Goal: Information Seeking & Learning: Learn about a topic

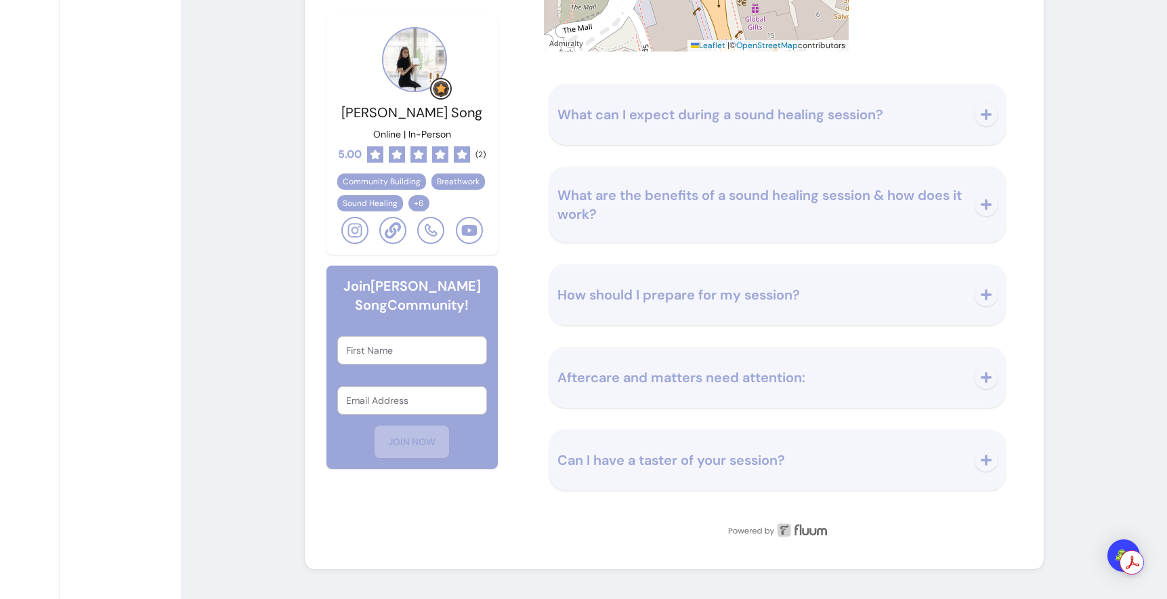
scroll to position [2302, 0]
click at [720, 124] on span "What can I expect during a sound healing session?" at bounding box center [762, 114] width 409 height 19
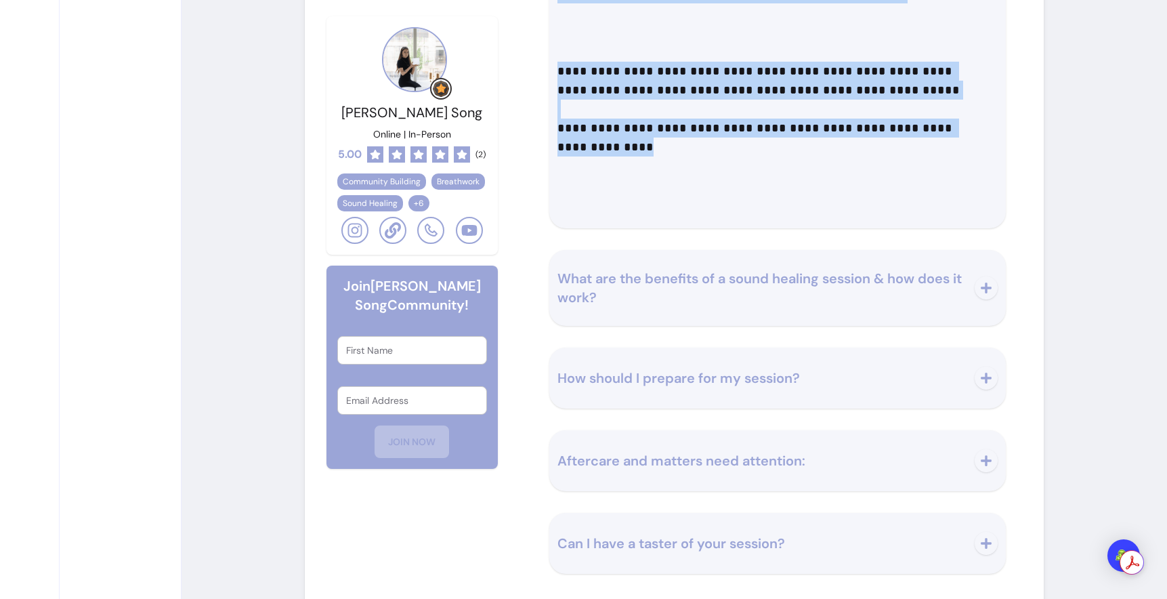
drag, startPoint x: 583, startPoint y: 222, endPoint x: 968, endPoint y: 543, distance: 500.3
click at [968, 543] on div "**********" at bounding box center [778, 212] width 468 height 724
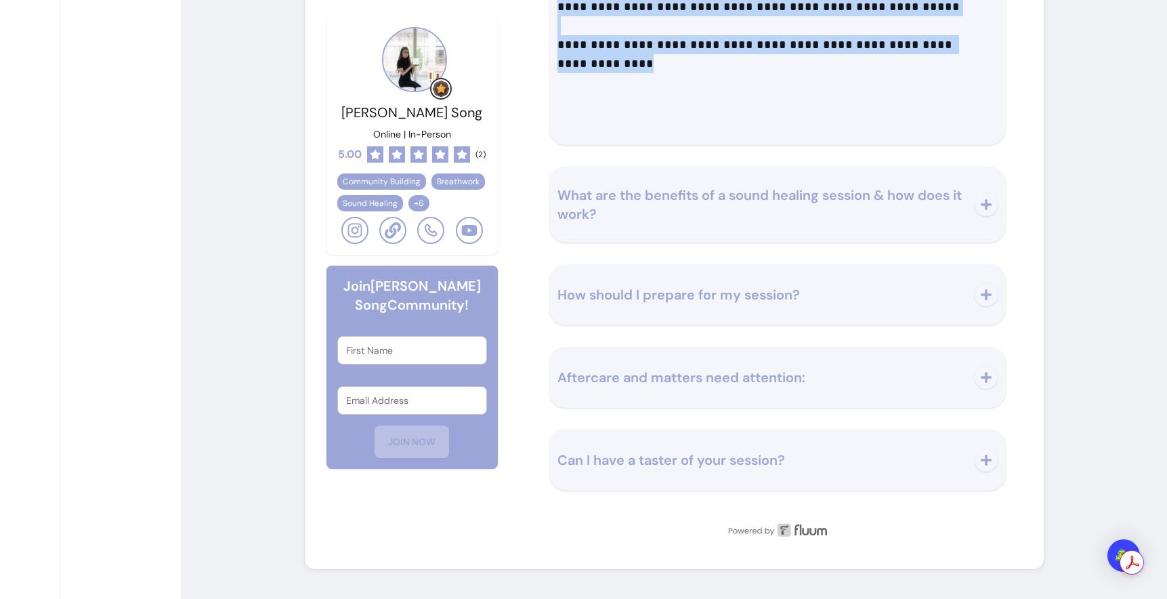
scroll to position [2657, 0]
click at [724, 223] on span "What are the benefits of a sound healing session & how does it work?" at bounding box center [760, 204] width 404 height 37
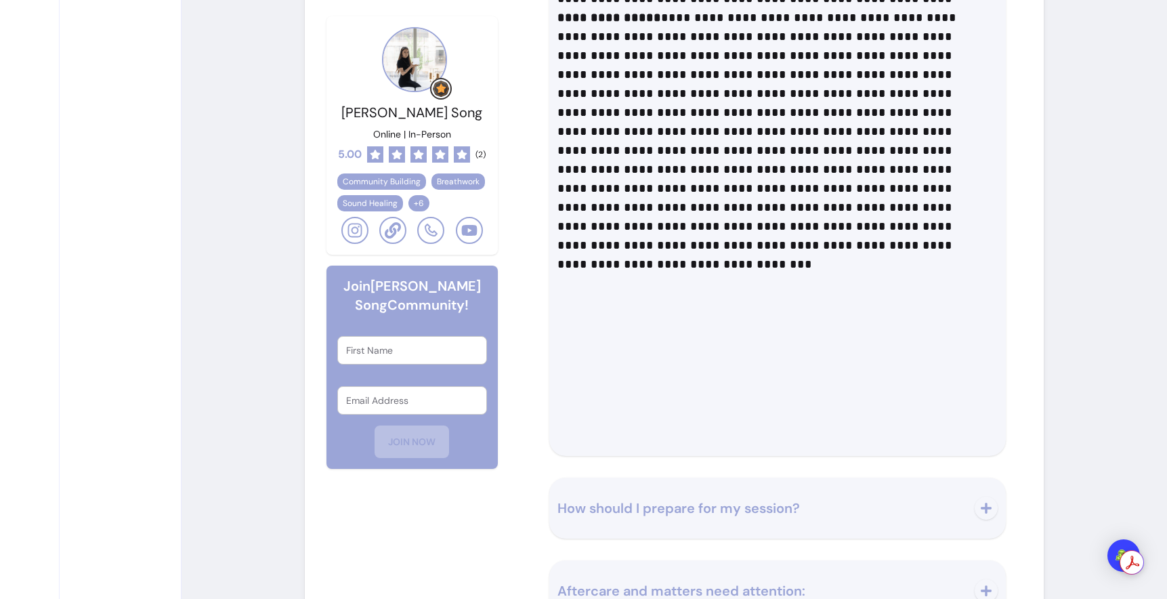
scroll to position [2834, 0]
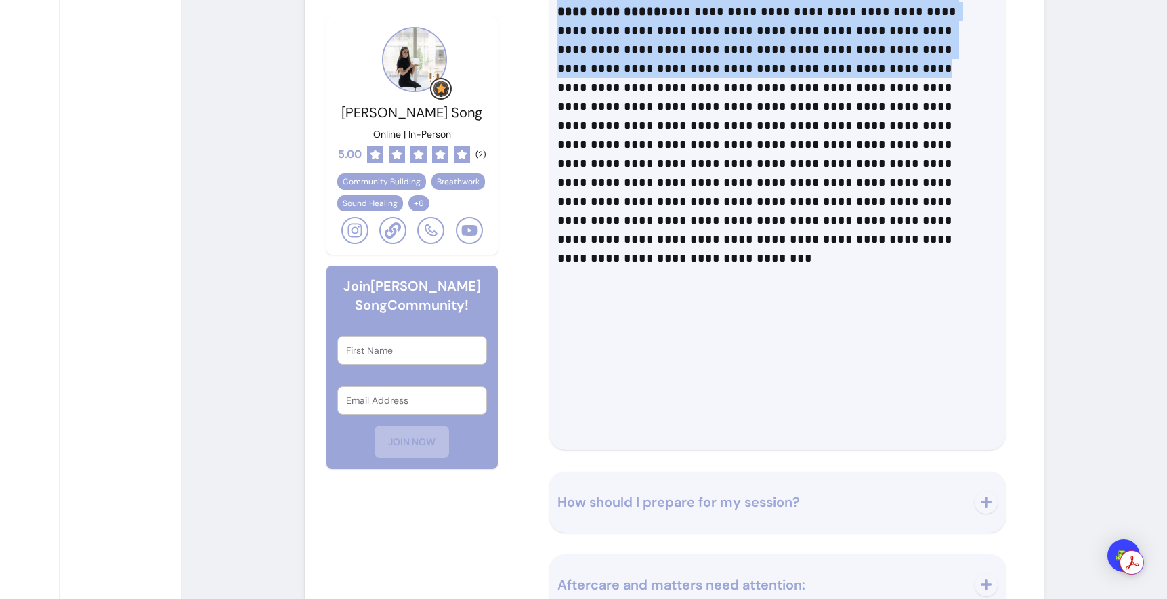
drag, startPoint x: 625, startPoint y: 134, endPoint x: 879, endPoint y: 474, distance: 424.0
click at [879, 426] on div "**********" at bounding box center [778, 109] width 440 height 634
click at [879, 396] on p "**********" at bounding box center [764, 170] width 412 height 451
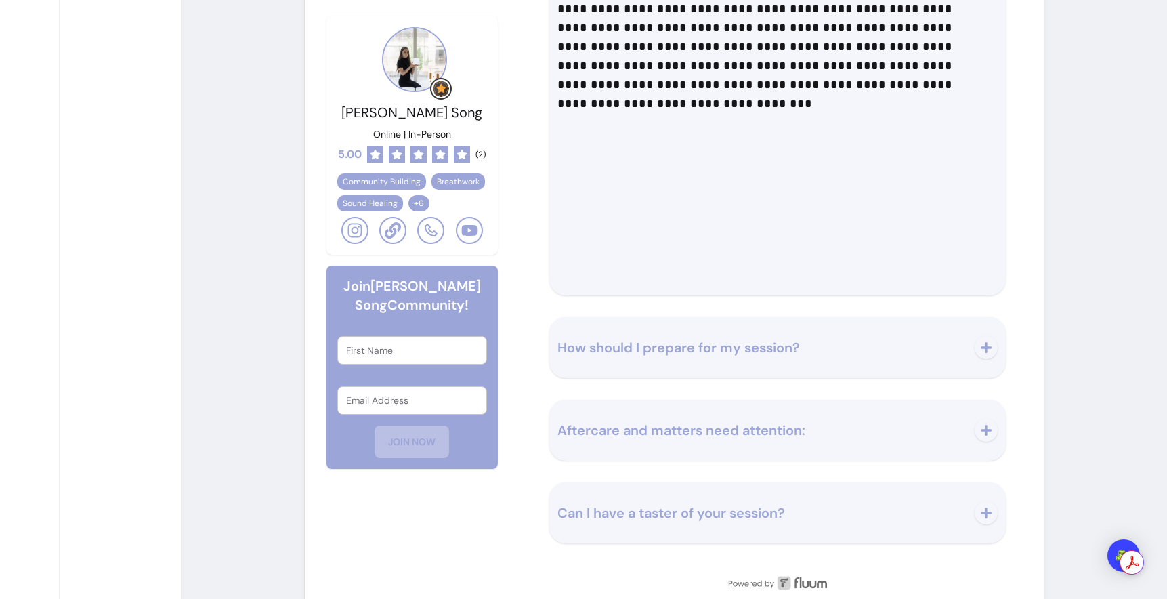
scroll to position [3026, 0]
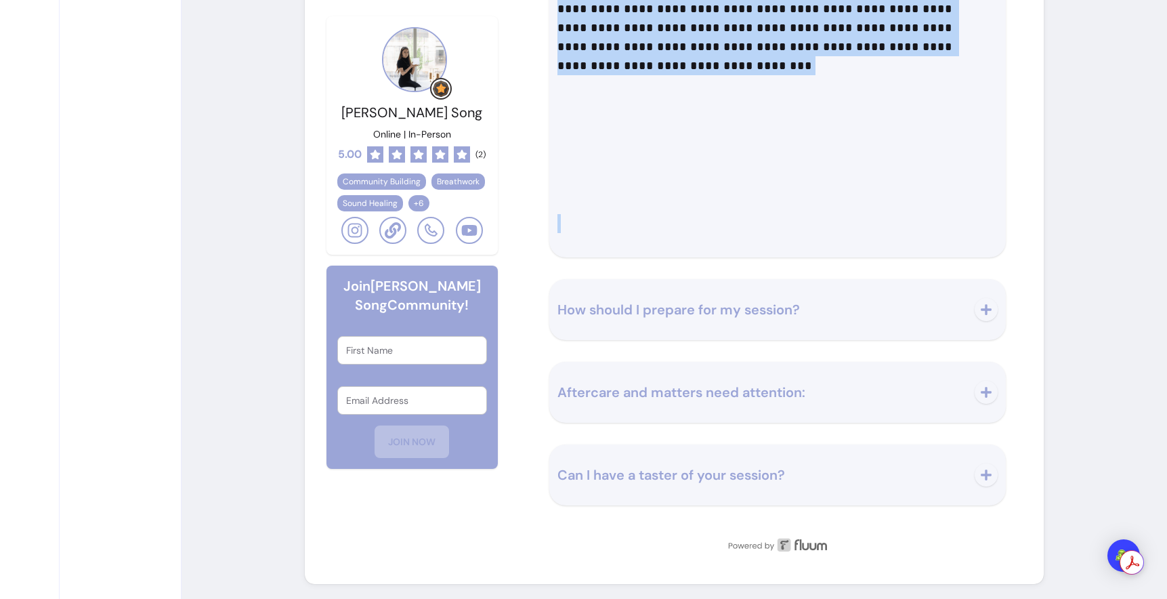
drag, startPoint x: 612, startPoint y: 150, endPoint x: 919, endPoint y: 564, distance: 515.4
click at [919, 233] on p at bounding box center [778, 223] width 440 height 19
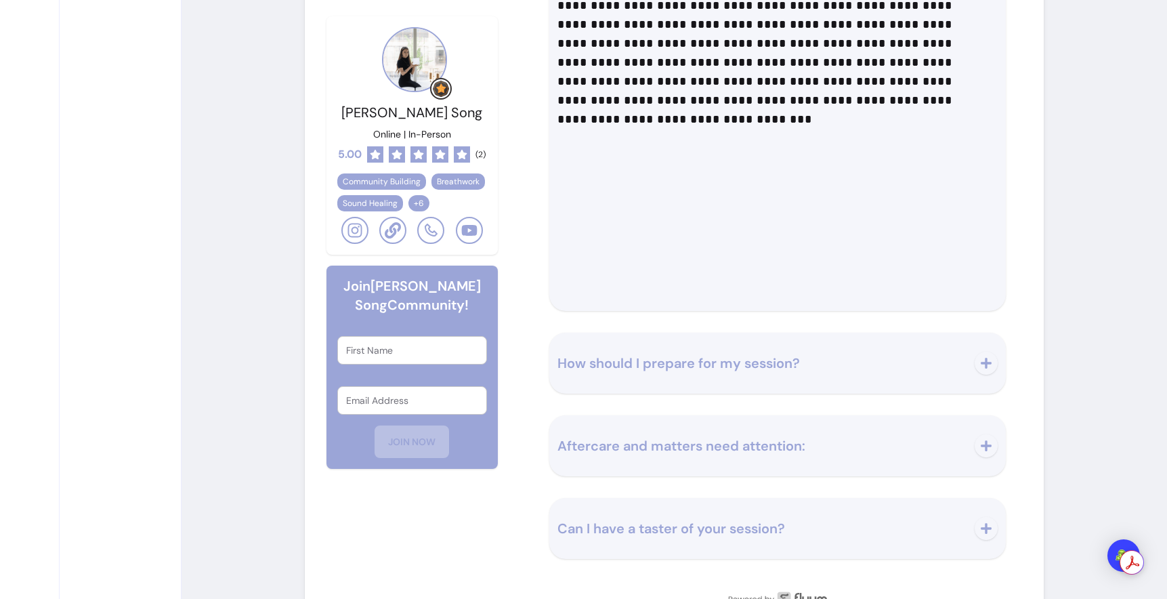
scroll to position [2969, 0]
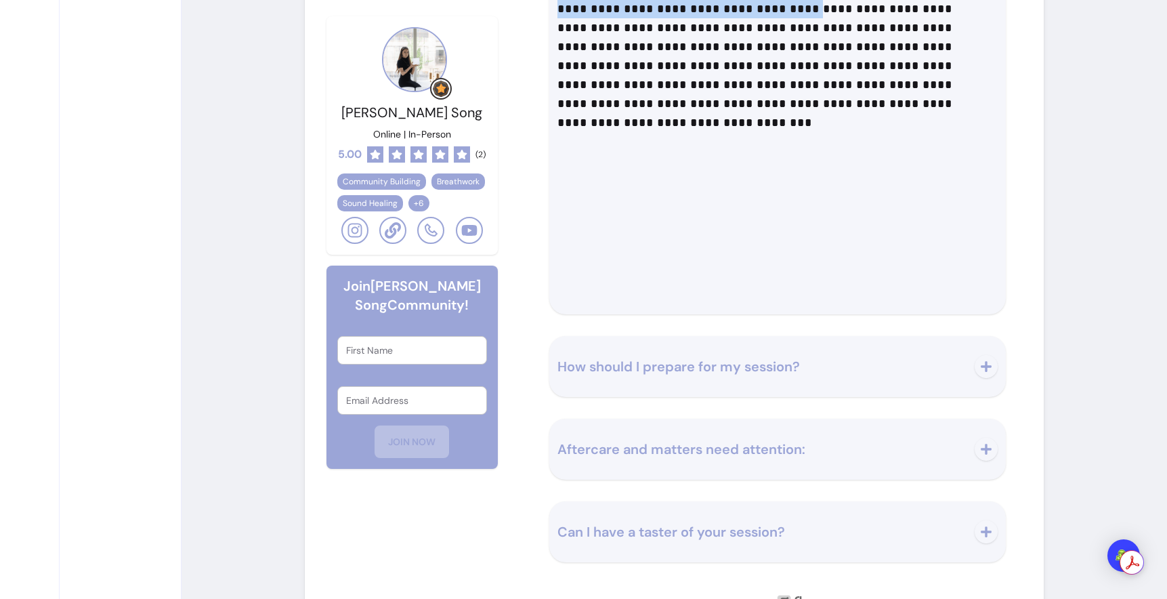
drag, startPoint x: 896, startPoint y: 425, endPoint x: 726, endPoint y: 137, distance: 334.4
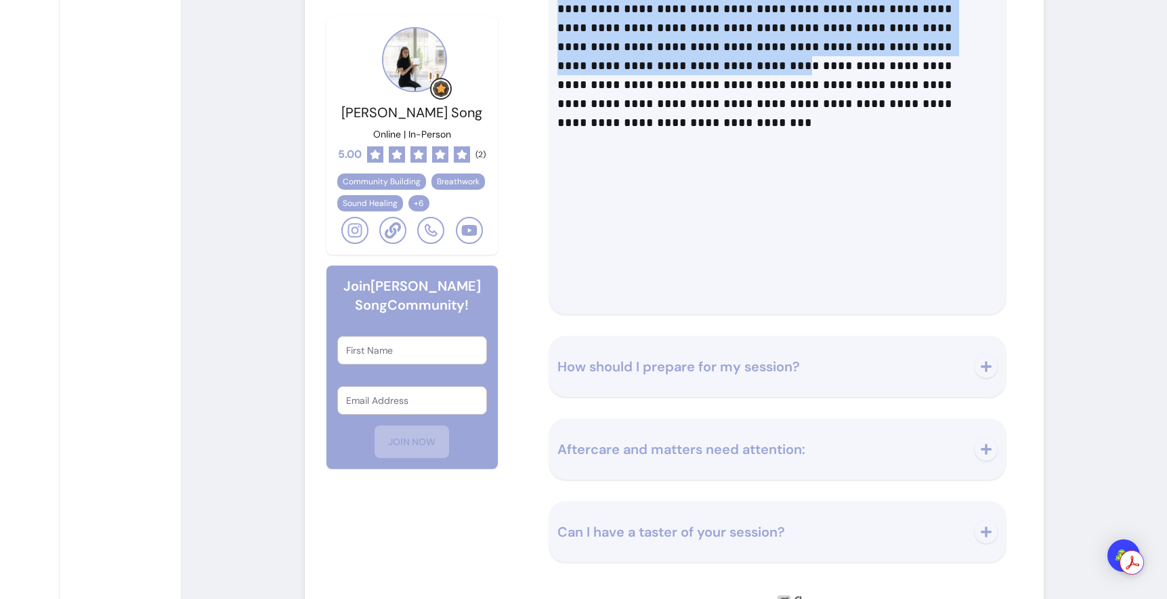
drag, startPoint x: 722, startPoint y: 245, endPoint x: 1067, endPoint y: 493, distance: 424.8
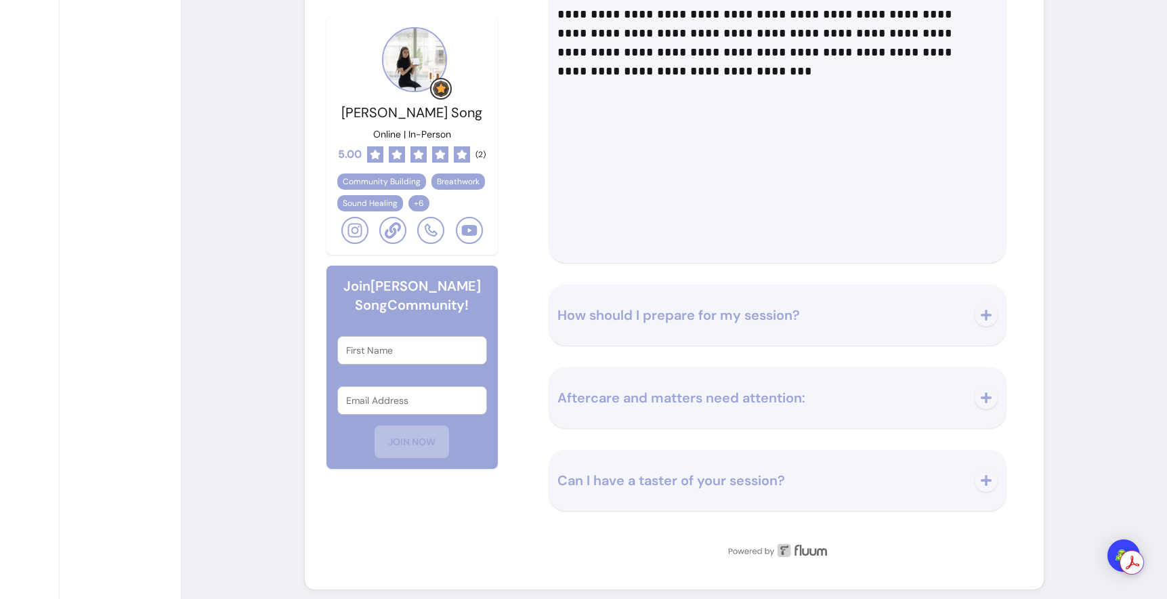
scroll to position [3016, 0]
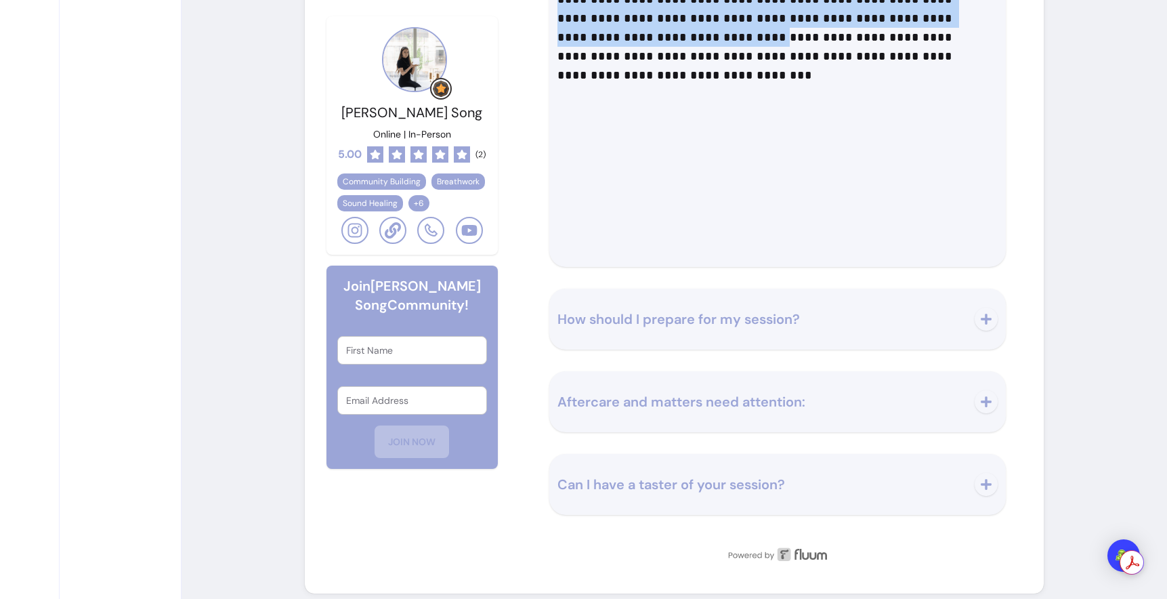
drag, startPoint x: 577, startPoint y: 208, endPoint x: 957, endPoint y: 458, distance: 455.0
drag, startPoint x: 620, startPoint y: 232, endPoint x: 905, endPoint y: 486, distance: 382.5
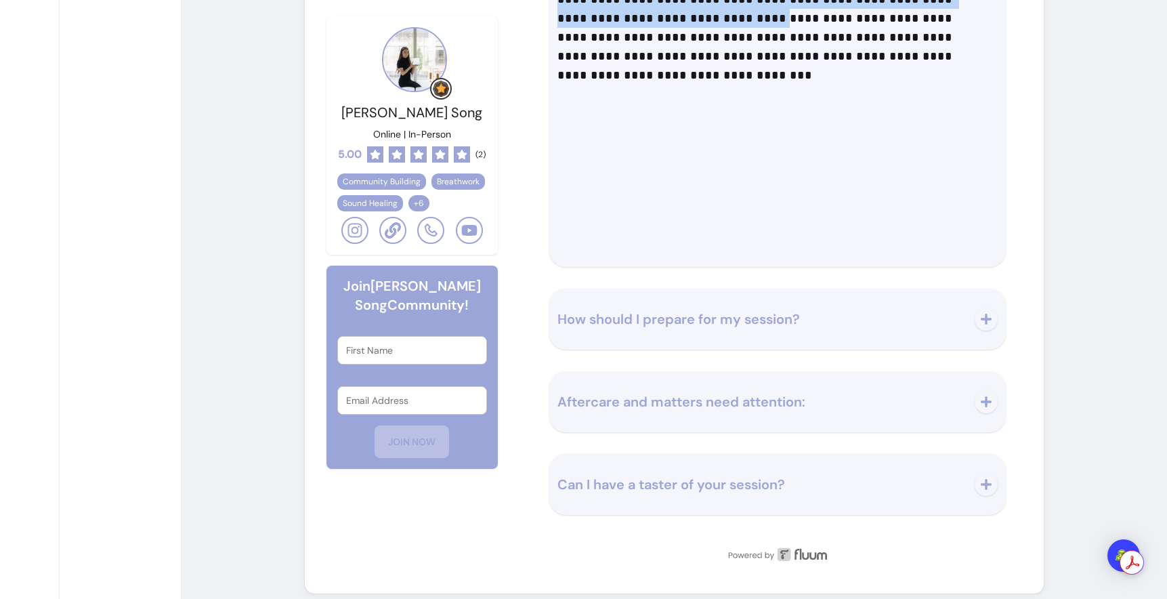
drag, startPoint x: 606, startPoint y: 278, endPoint x: 942, endPoint y: 451, distance: 378.8
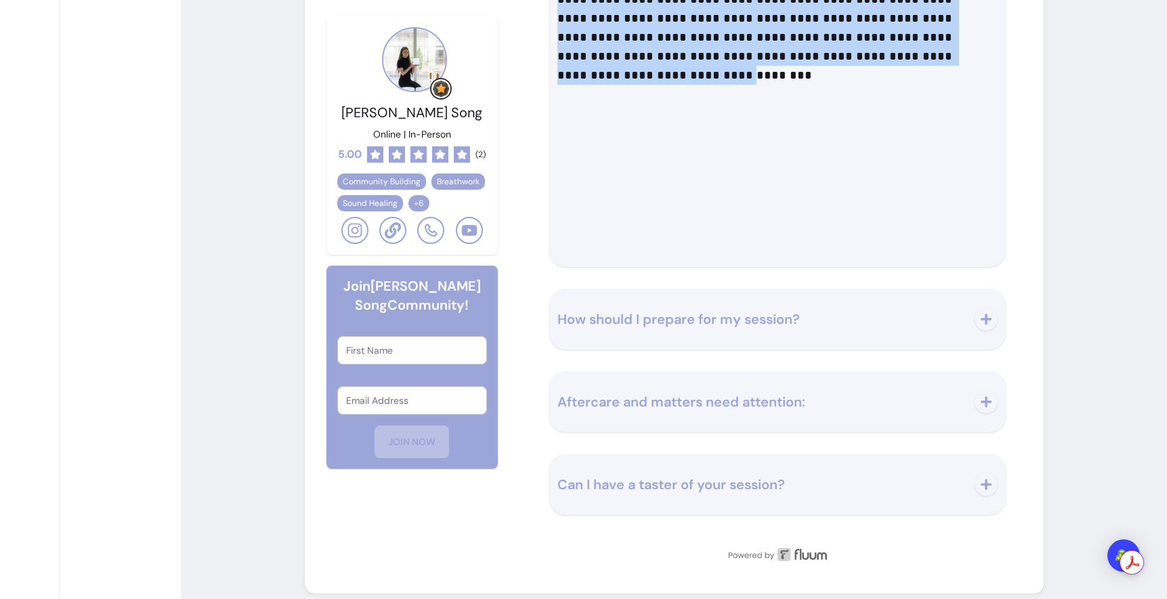
drag, startPoint x: 625, startPoint y: 302, endPoint x: 963, endPoint y: 507, distance: 396.1
drag, startPoint x: 701, startPoint y: 228, endPoint x: 947, endPoint y: 505, distance: 370.0
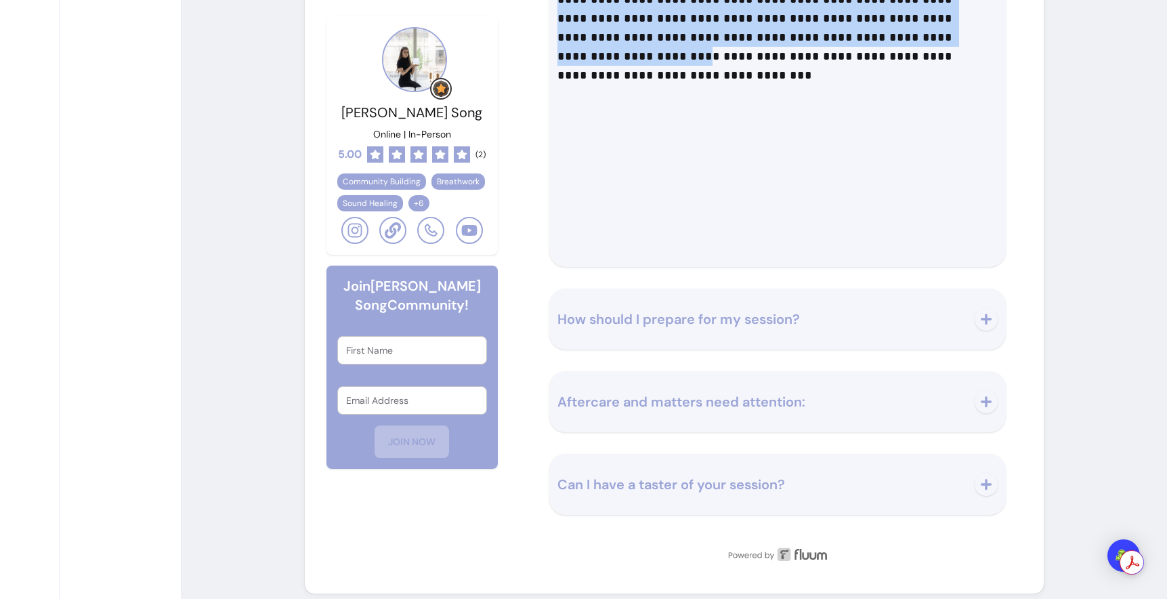
drag, startPoint x: 577, startPoint y: 301, endPoint x: 901, endPoint y: 496, distance: 378.7
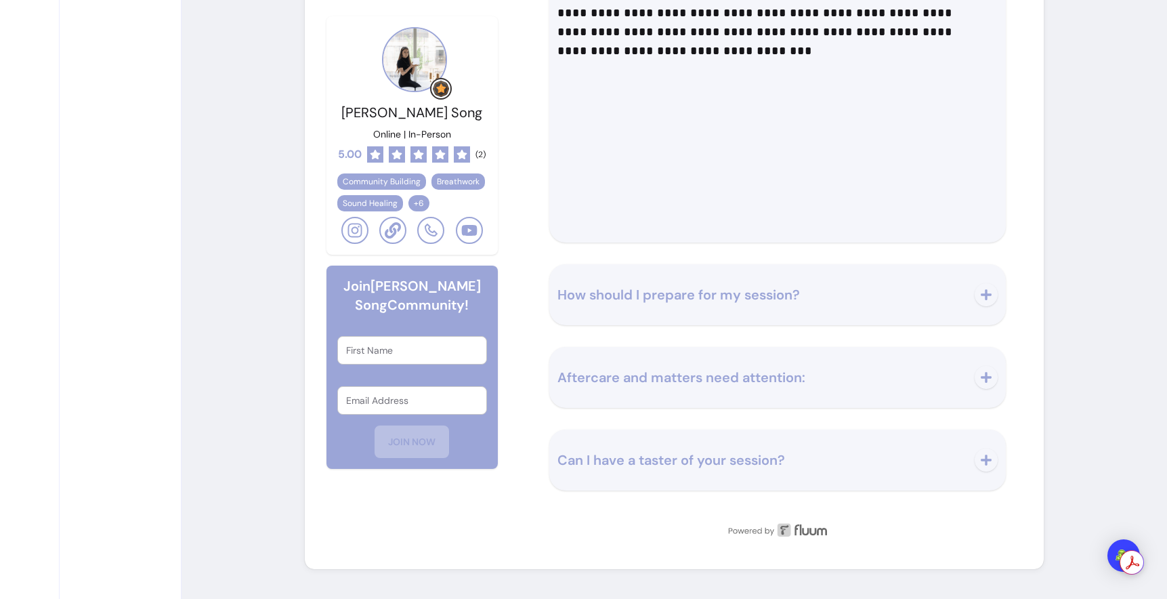
scroll to position [3086, 0]
drag, startPoint x: 956, startPoint y: 182, endPoint x: 662, endPoint y: 188, distance: 294.1
drag, startPoint x: 577, startPoint y: 187, endPoint x: 956, endPoint y: 369, distance: 420.9
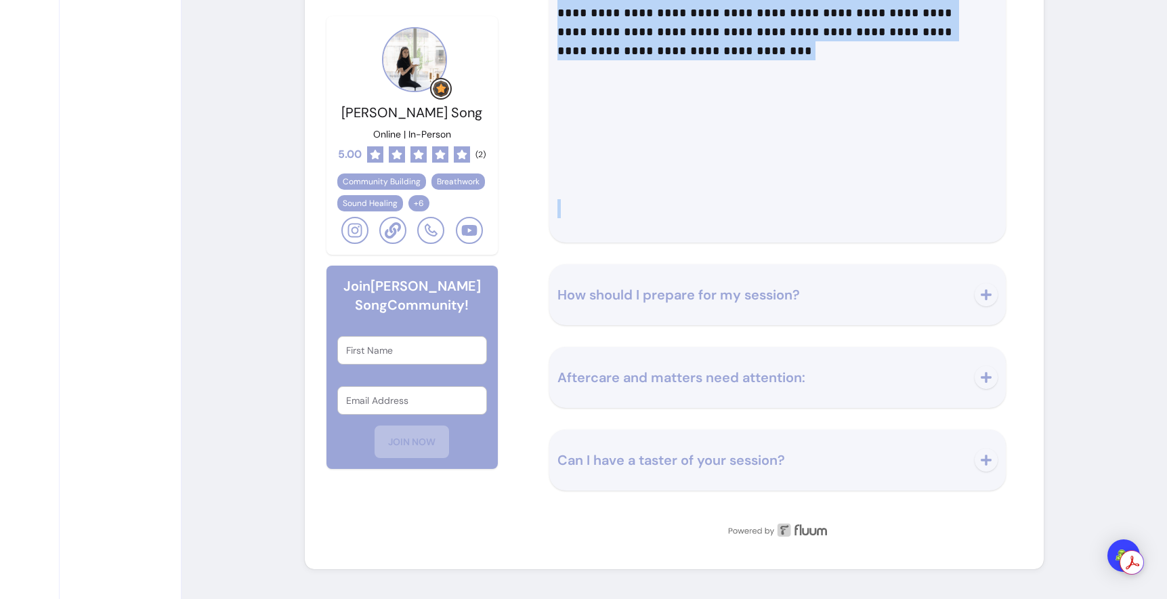
drag, startPoint x: 633, startPoint y: 233, endPoint x: 987, endPoint y: 505, distance: 446.5
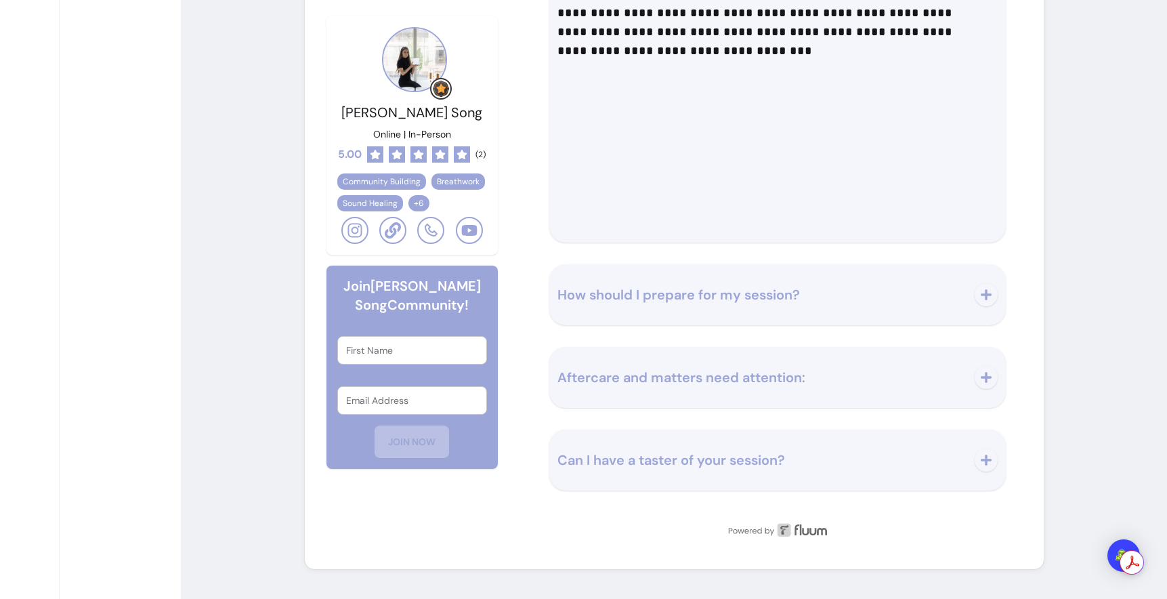
scroll to position [3263, 0]
drag, startPoint x: 592, startPoint y: 174, endPoint x: 945, endPoint y: 174, distance: 353.7
drag, startPoint x: 980, startPoint y: 180, endPoint x: 739, endPoint y: 177, distance: 240.5
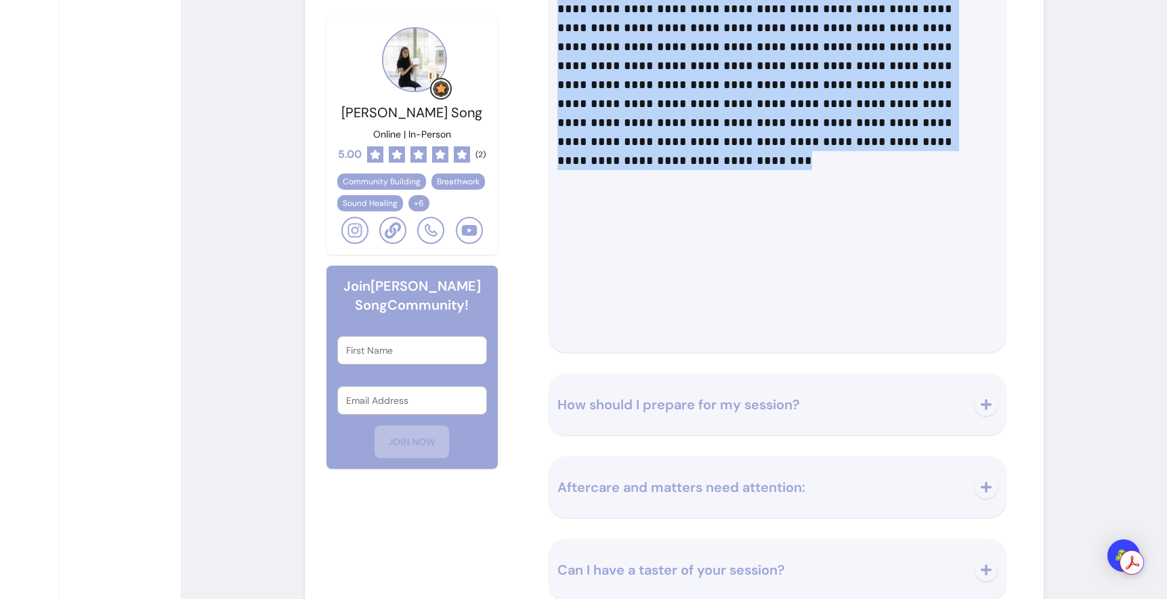
scroll to position [2672, 0]
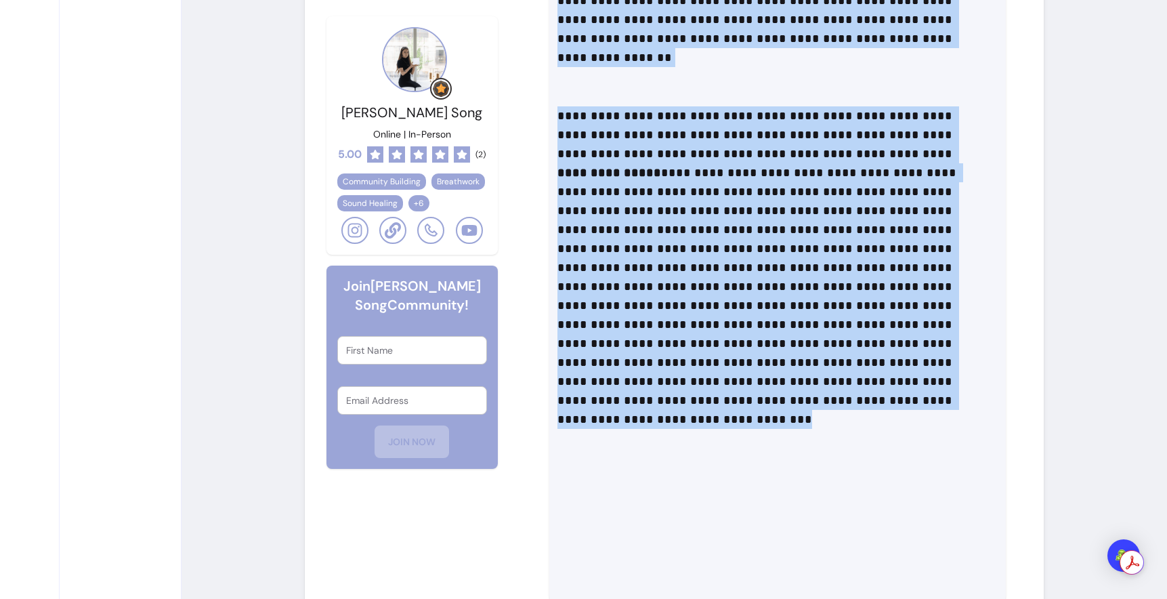
drag, startPoint x: 703, startPoint y: 297, endPoint x: 572, endPoint y: 297, distance: 130.8
click at [572, 297] on div "**********" at bounding box center [777, 245] width 457 height 731
copy div "**********"
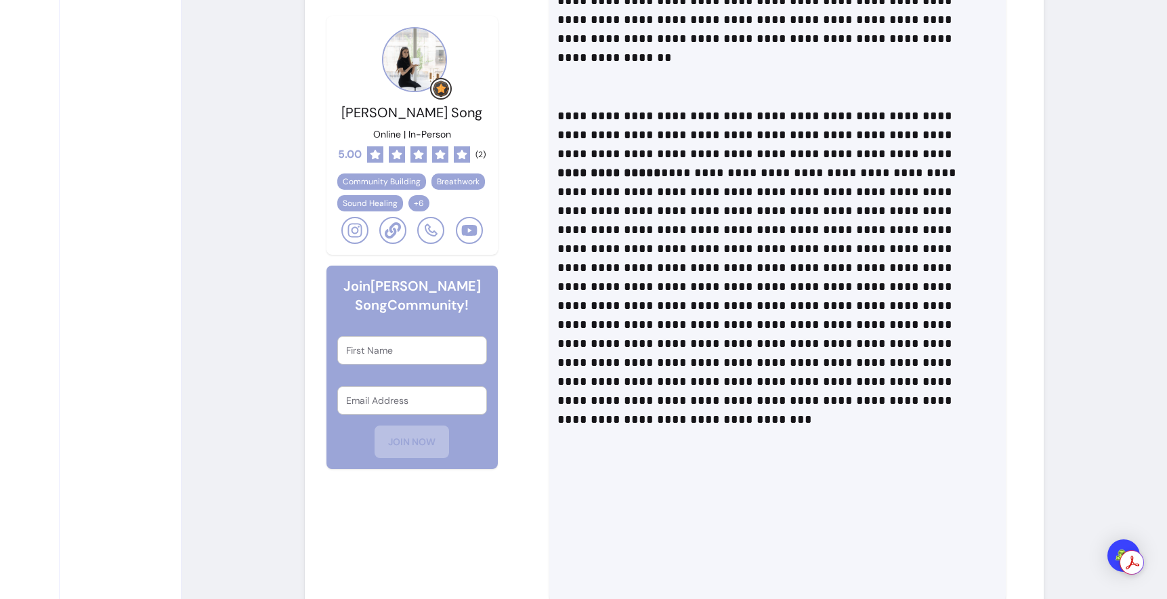
click at [647, 96] on p "**********" at bounding box center [764, 24] width 412 height 142
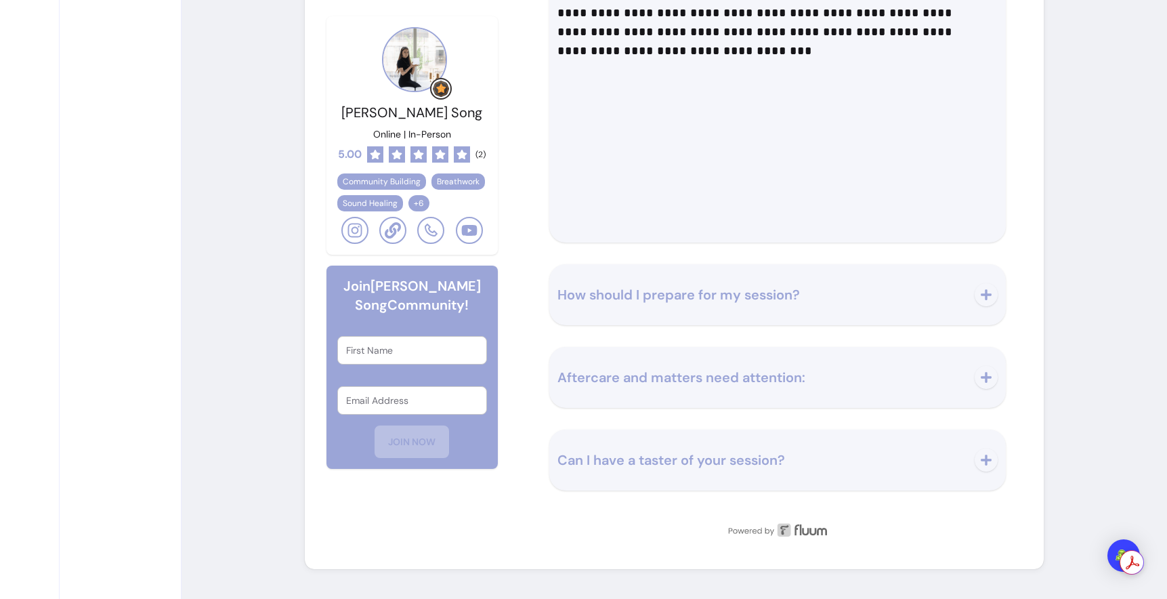
scroll to position [3480, 0]
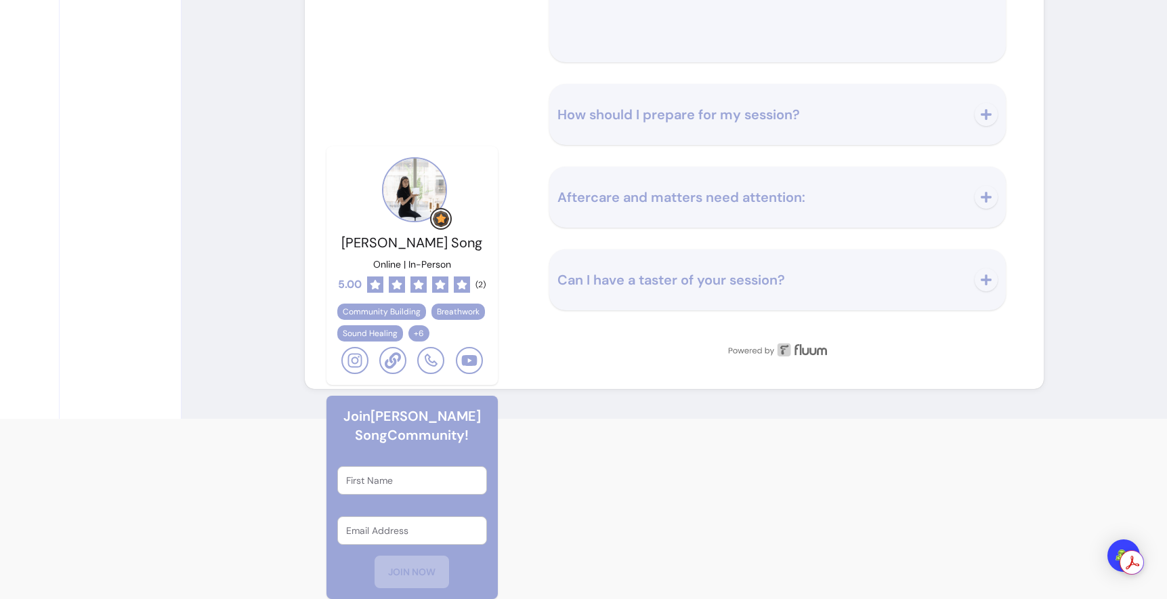
click at [726, 145] on div "How should I prepare for my session?" at bounding box center [777, 114] width 457 height 61
click at [764, 123] on span "How should I prepare for my session?" at bounding box center [679, 115] width 243 height 18
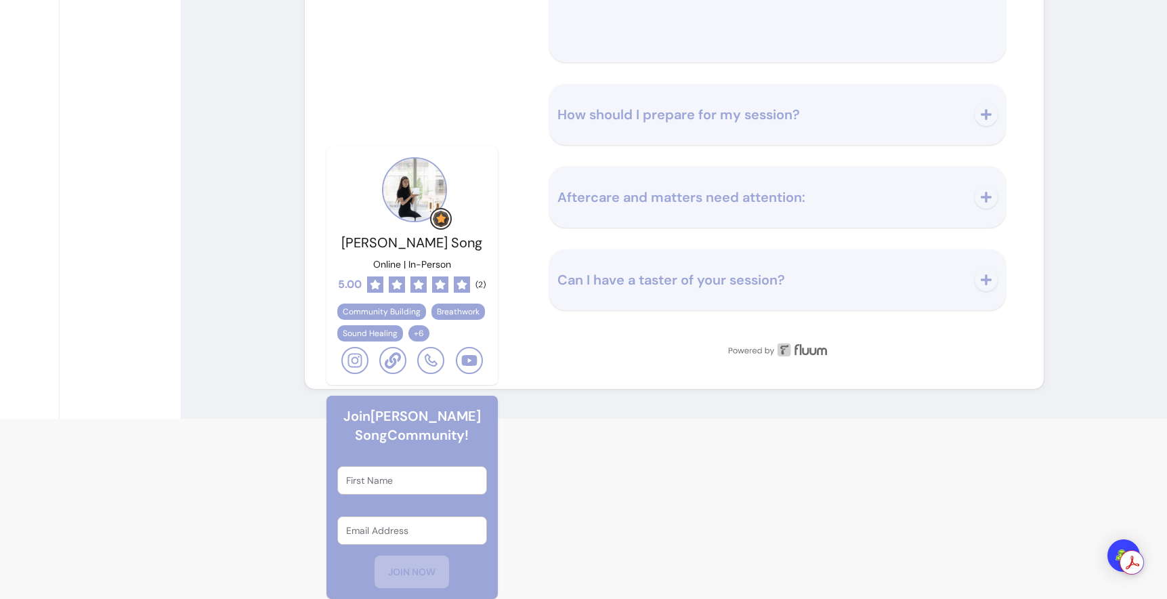
click at [751, 206] on span "Aftercare and matters need attention:" at bounding box center [682, 197] width 248 height 18
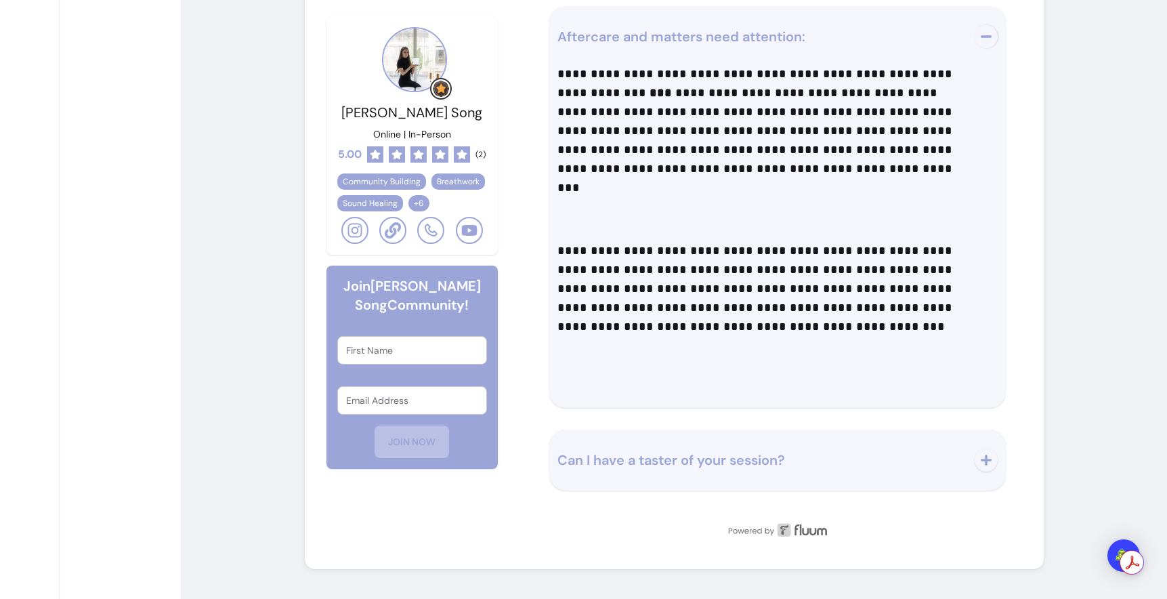
scroll to position [3716, 0]
click at [733, 46] on span "Aftercare and matters need attention:" at bounding box center [762, 36] width 409 height 19
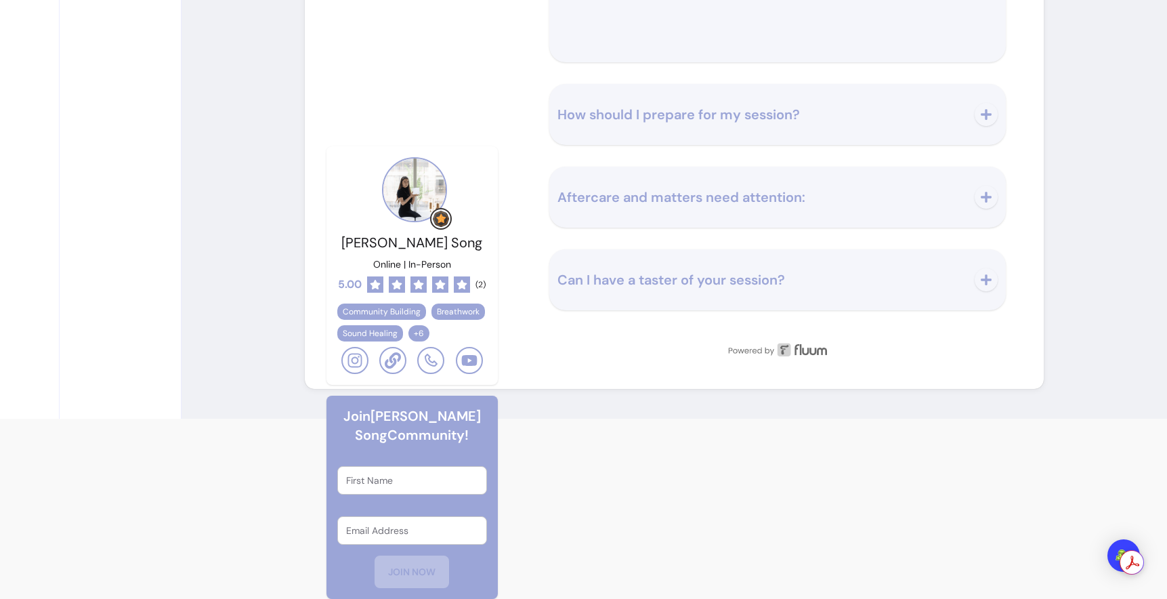
scroll to position [3480, 0]
click at [766, 289] on span "Can I have a taster of your session?" at bounding box center [672, 280] width 228 height 18
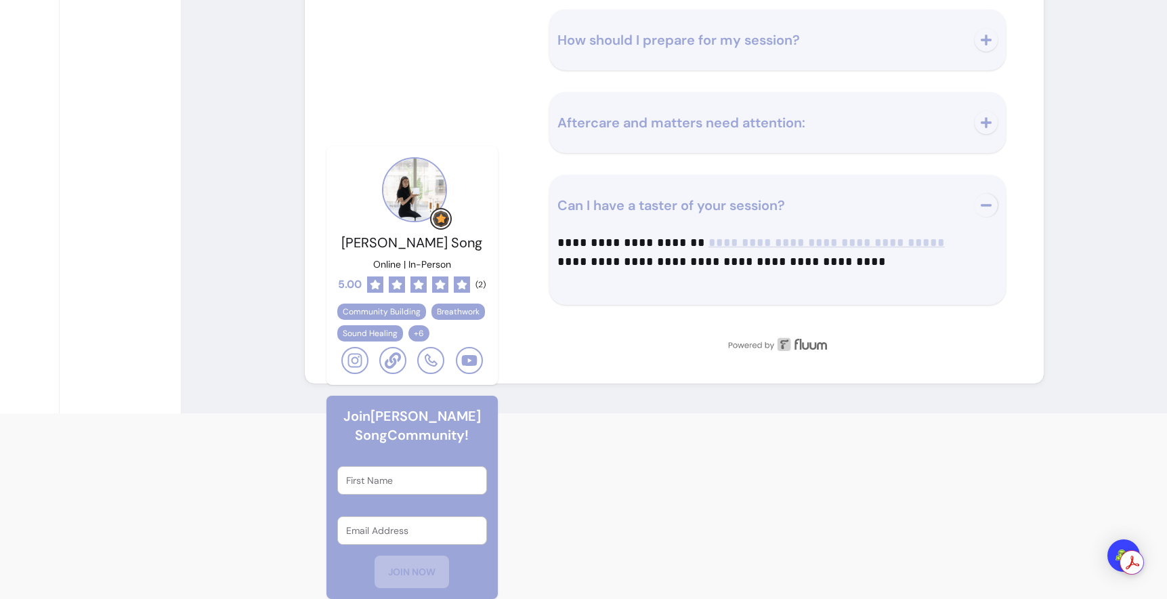
scroll to position [3554, 0]
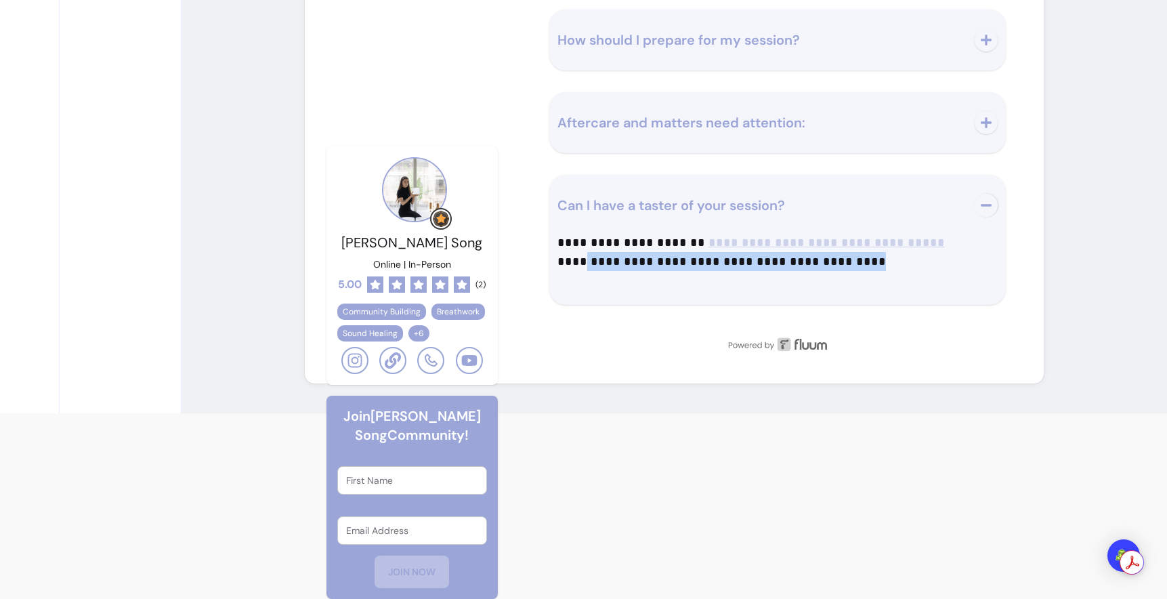
drag, startPoint x: 639, startPoint y: 422, endPoint x: 975, endPoint y: 422, distance: 336.1
click at [970, 281] on p "**********" at bounding box center [764, 256] width 412 height 47
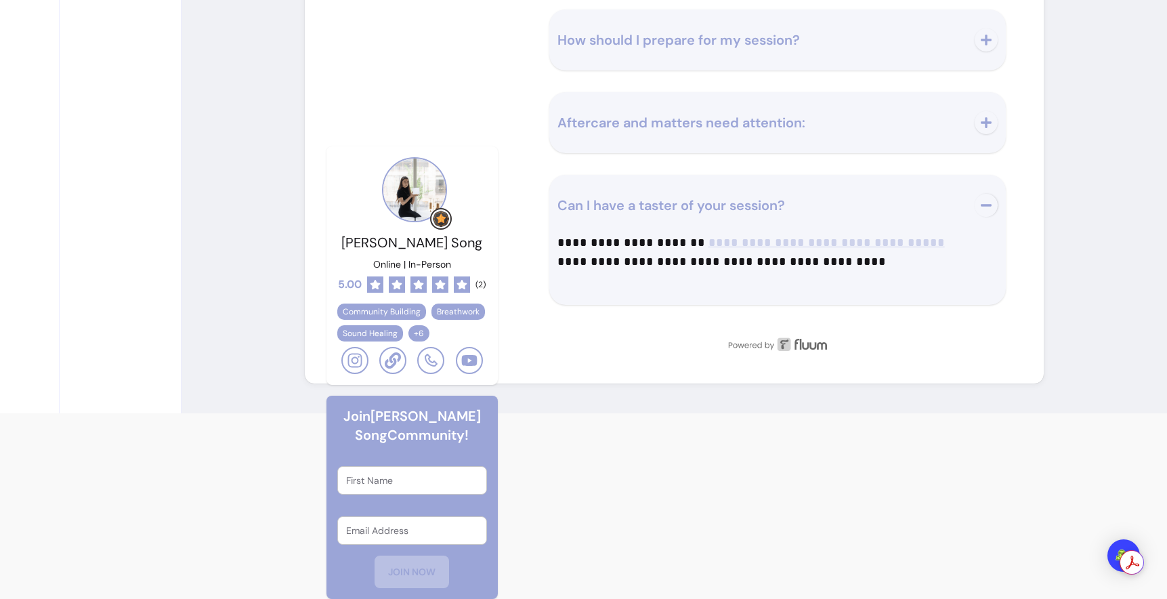
click at [880, 215] on span "Can I have a taster of your session?" at bounding box center [762, 205] width 409 height 19
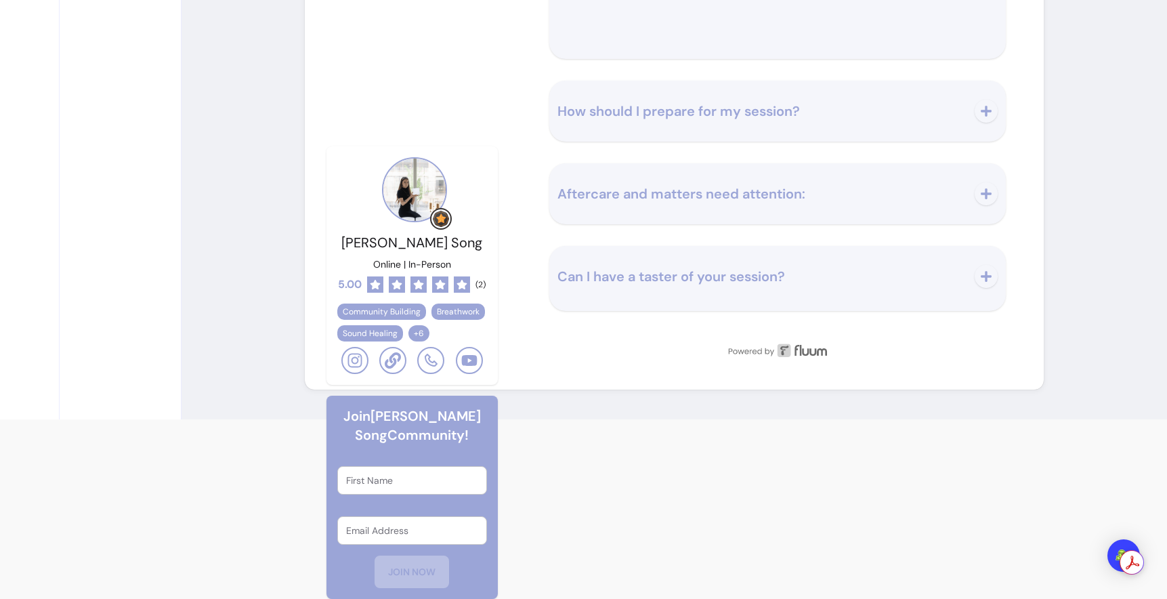
scroll to position [3480, 0]
